Goal: Check status

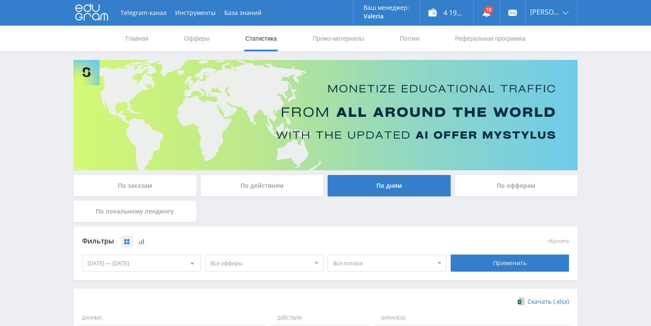
scroll to position [103, 0]
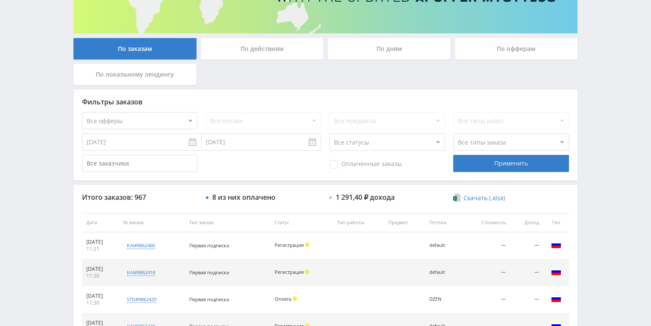
click at [251, 48] on div "По действиям" at bounding box center [262, 48] width 123 height 21
click at [0, 0] on input "По действиям" at bounding box center [0, 0] width 0 height 0
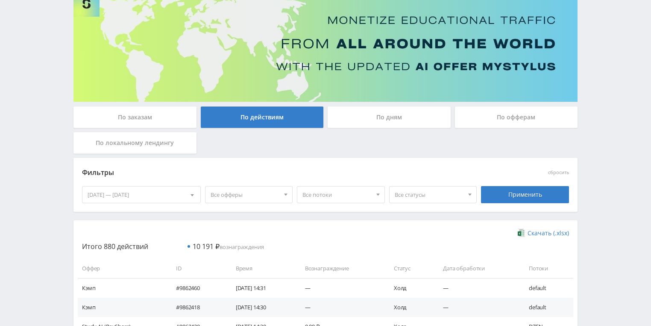
click at [380, 120] on div "По дням" at bounding box center [389, 116] width 123 height 21
click at [0, 0] on input "По дням" at bounding box center [0, 0] width 0 height 0
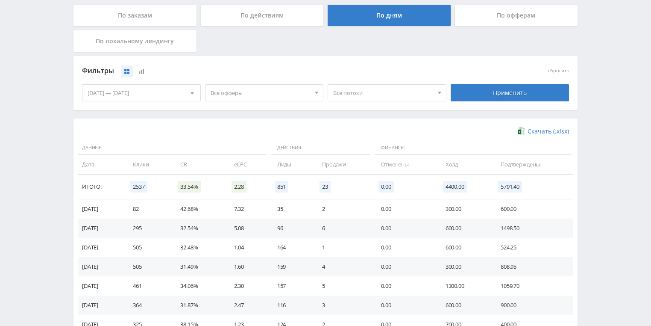
scroll to position [171, 0]
